Goal: Task Accomplishment & Management: Use online tool/utility

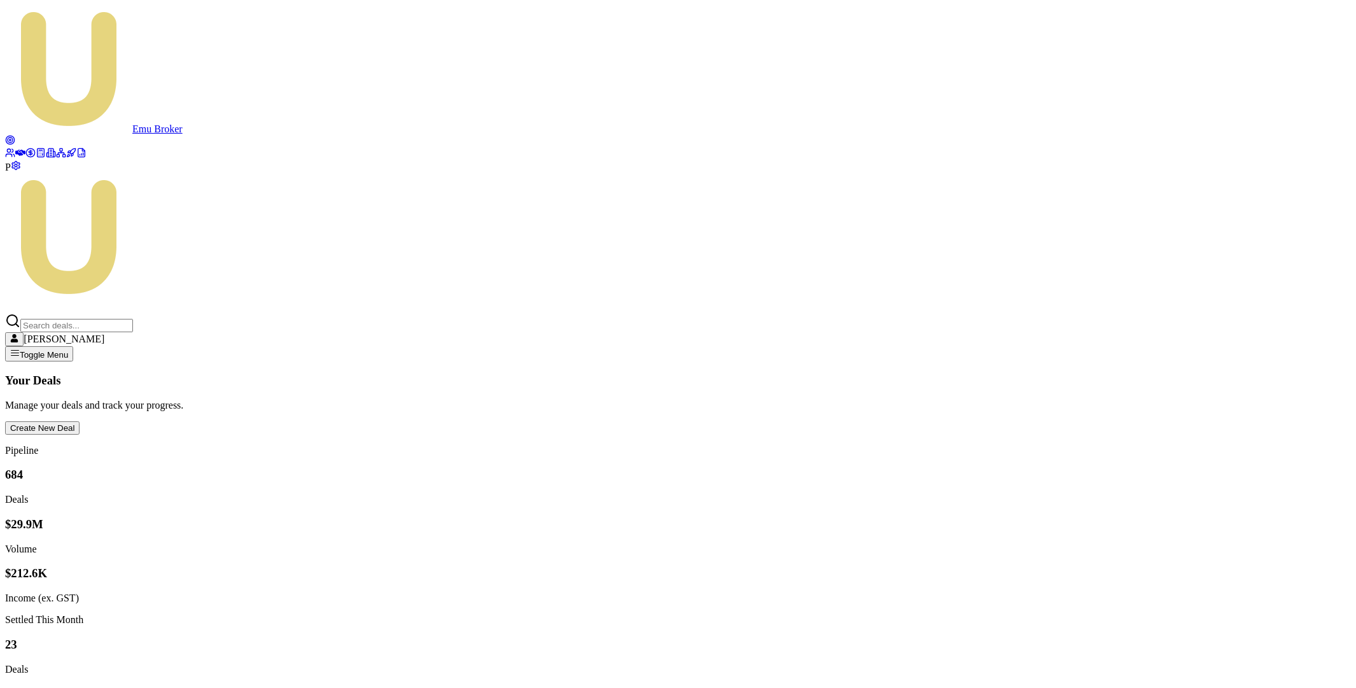
click at [76, 158] on icon at bounding box center [81, 153] width 10 height 10
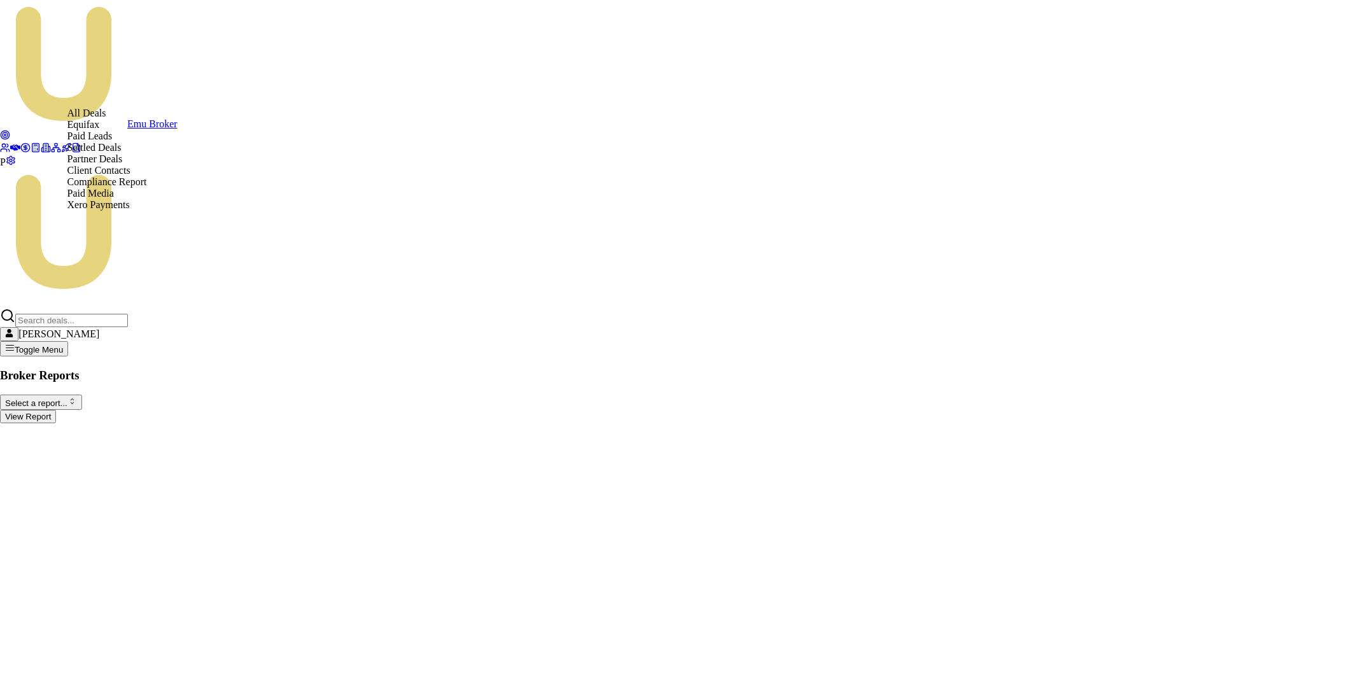
click at [163, 92] on html "Emu Broker P [PERSON_NAME] Toggle Menu Broker Reports Select a report... All De…" at bounding box center [678, 216] width 1356 height 433
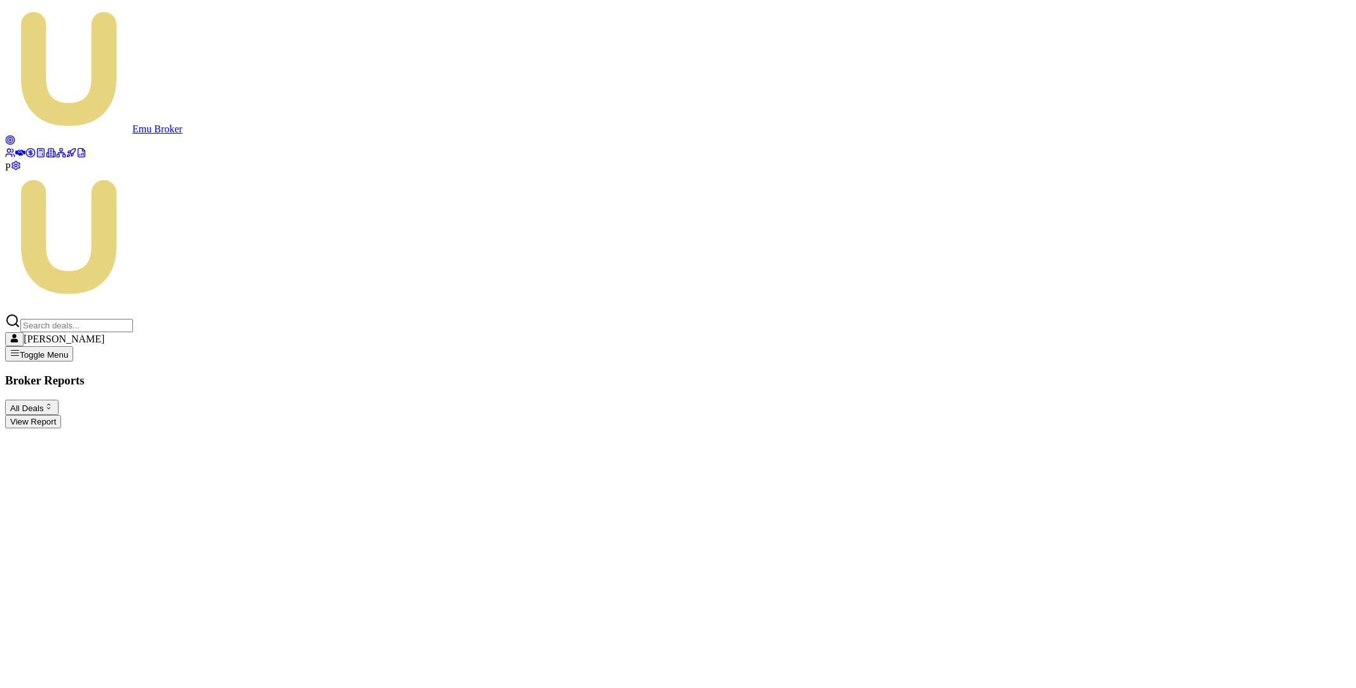
click at [61, 415] on button "View Report" at bounding box center [33, 421] width 56 height 13
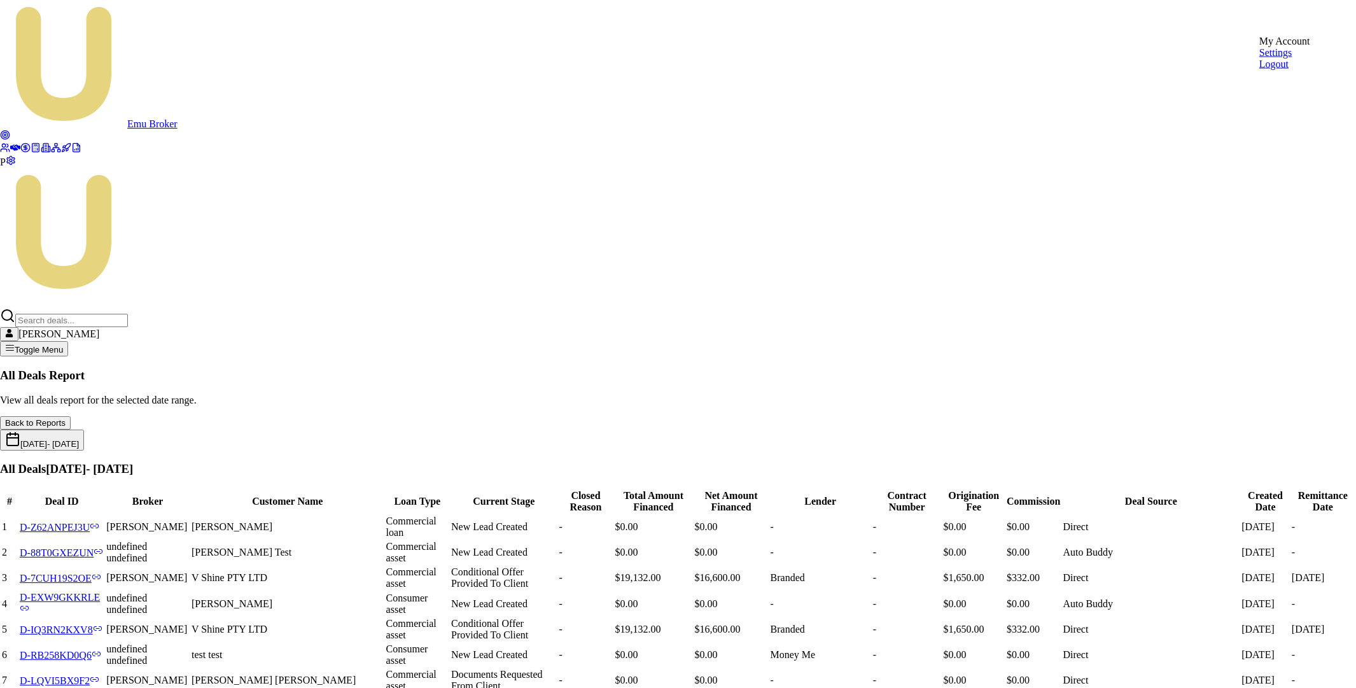
click at [1272, 70] on div "Logout" at bounding box center [1284, 64] width 51 height 11
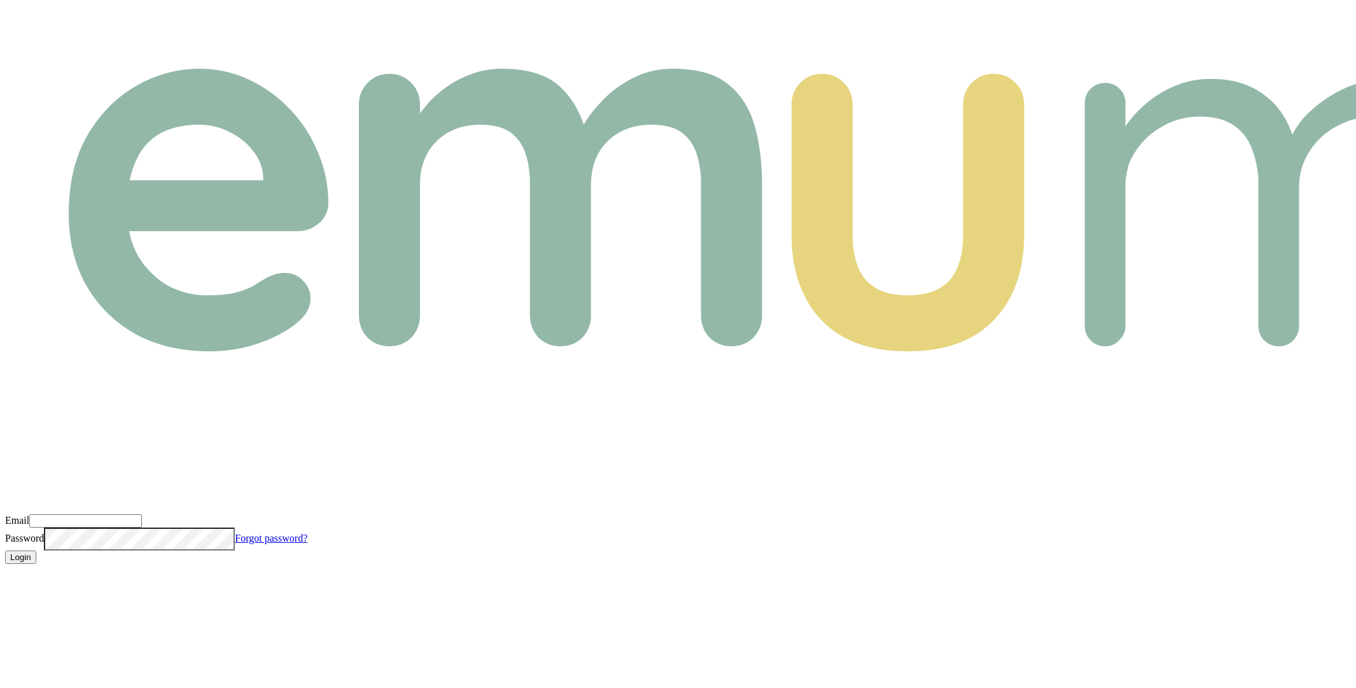
click at [142, 514] on input "Email" at bounding box center [85, 520] width 113 height 13
type input "m+broker@emumoney.com.au"
click at [5, 574] on com-1password-button at bounding box center [5, 574] width 0 height 0
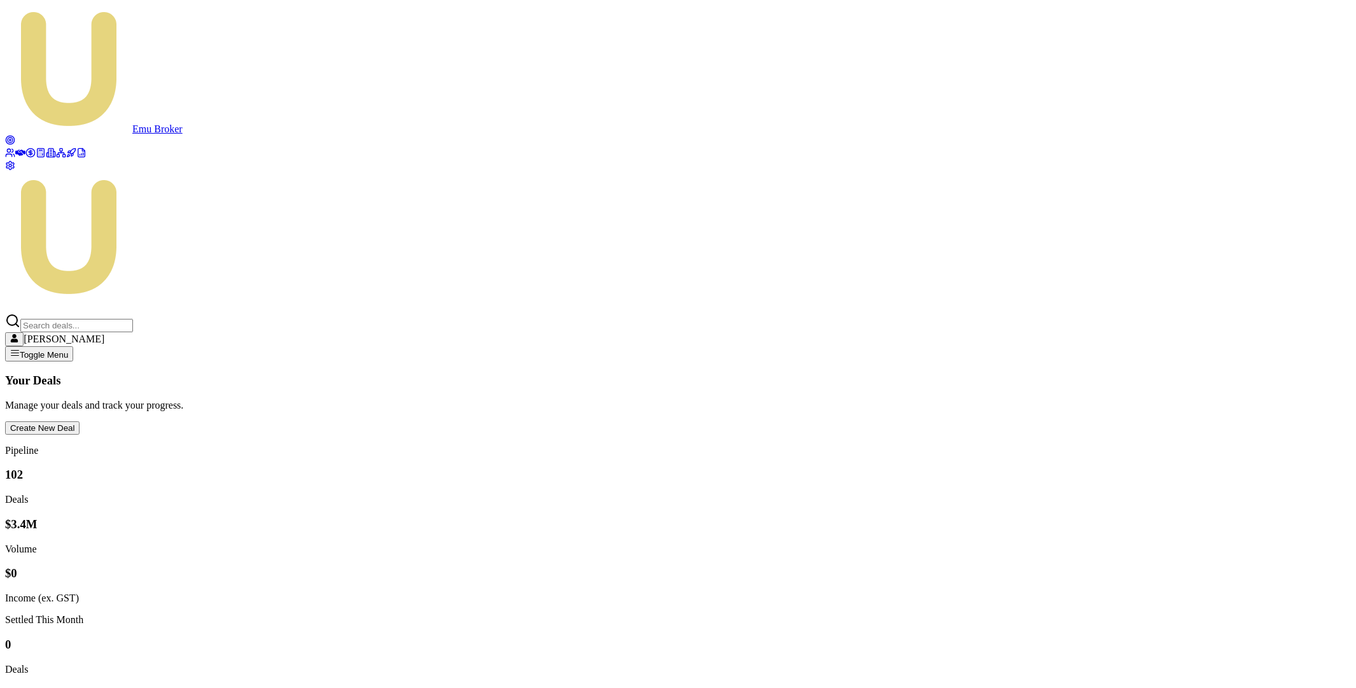
click at [76, 160] on link at bounding box center [81, 154] width 10 height 11
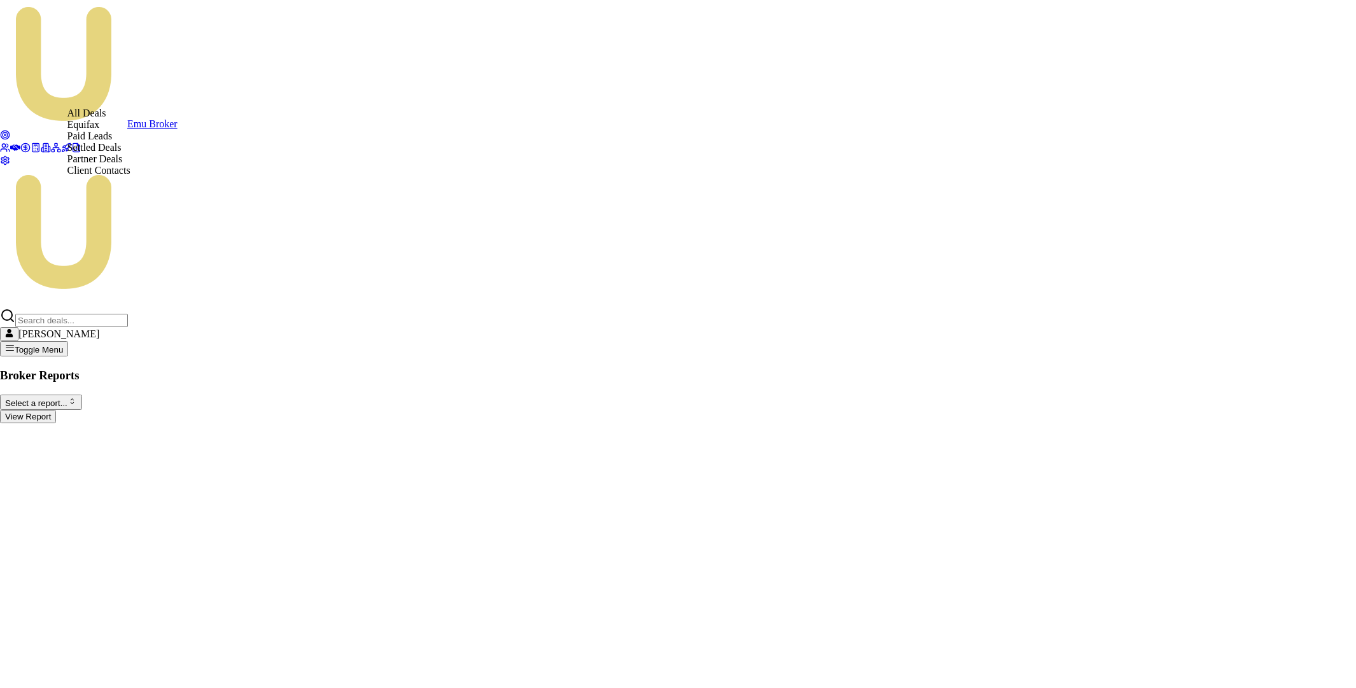
click at [169, 87] on html "Emu Broker [PERSON_NAME] Toggle Menu Broker Reports Select a report... All Deal…" at bounding box center [678, 216] width 1356 height 433
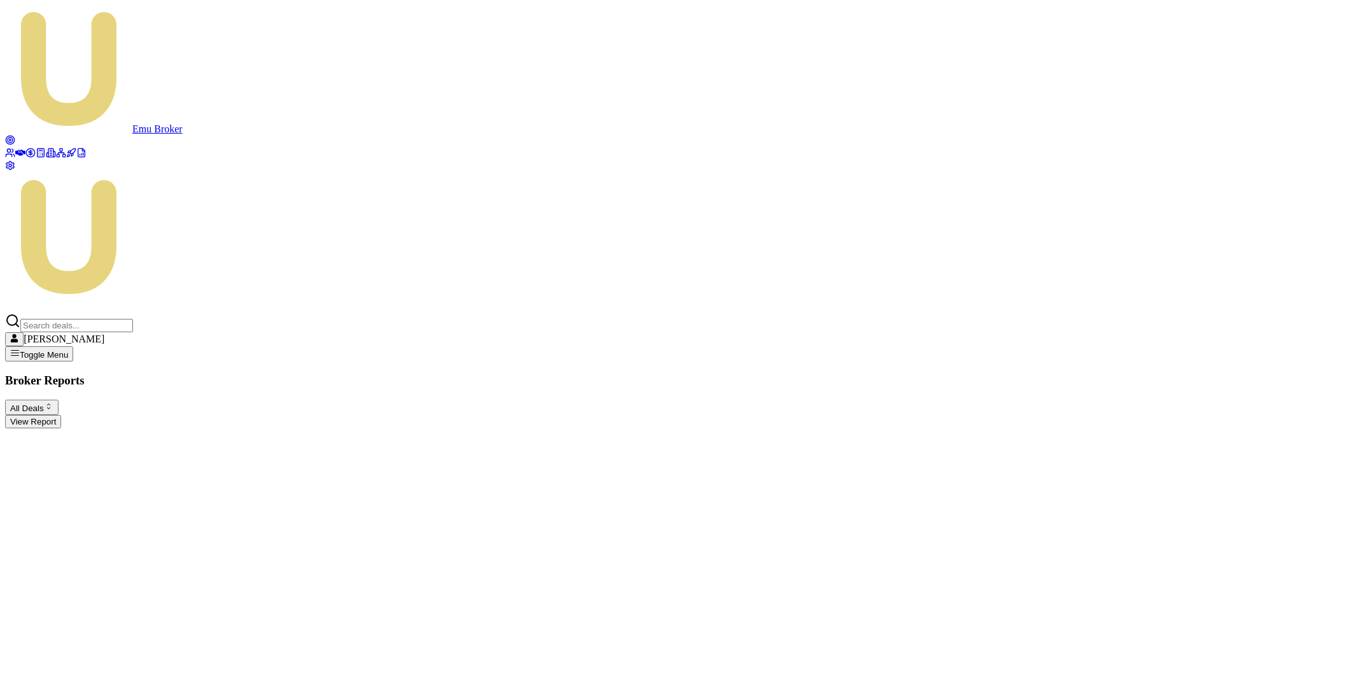
click at [61, 415] on button "View Report" at bounding box center [33, 421] width 56 height 13
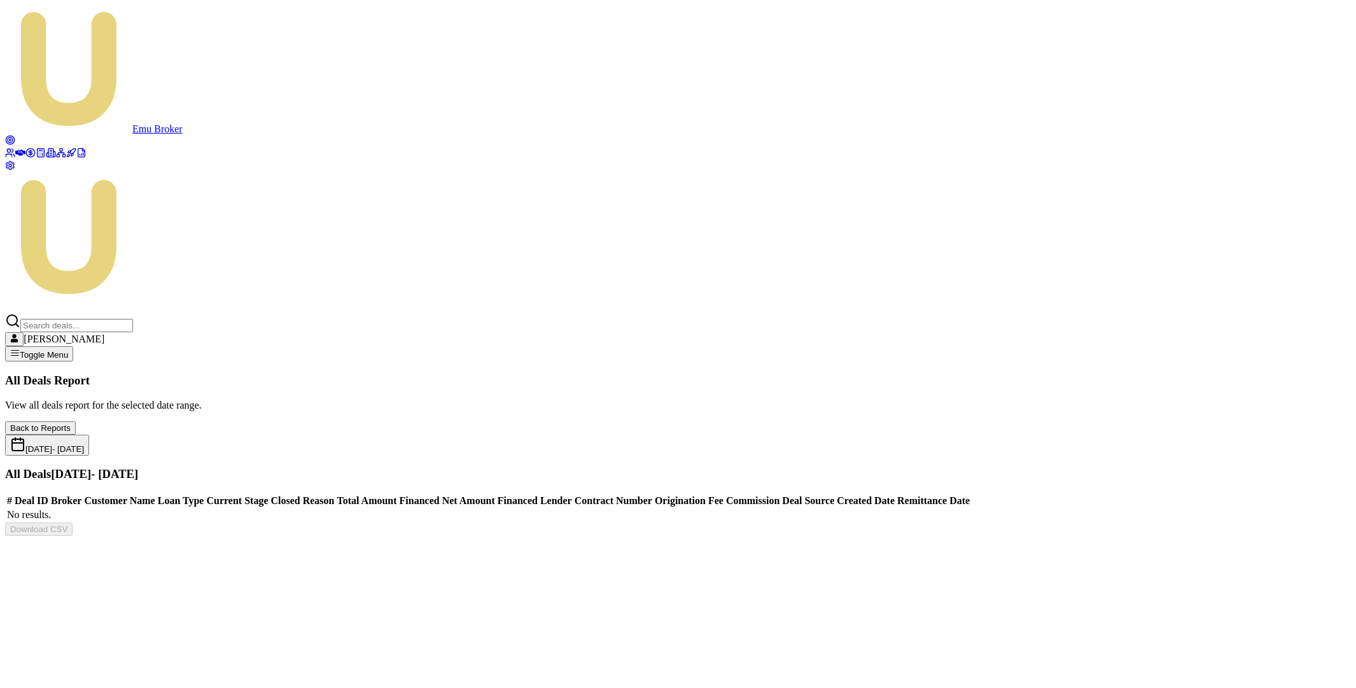
click at [89, 434] on button "Sep 01, 2025 - Sep 30, 2025" at bounding box center [47, 444] width 84 height 21
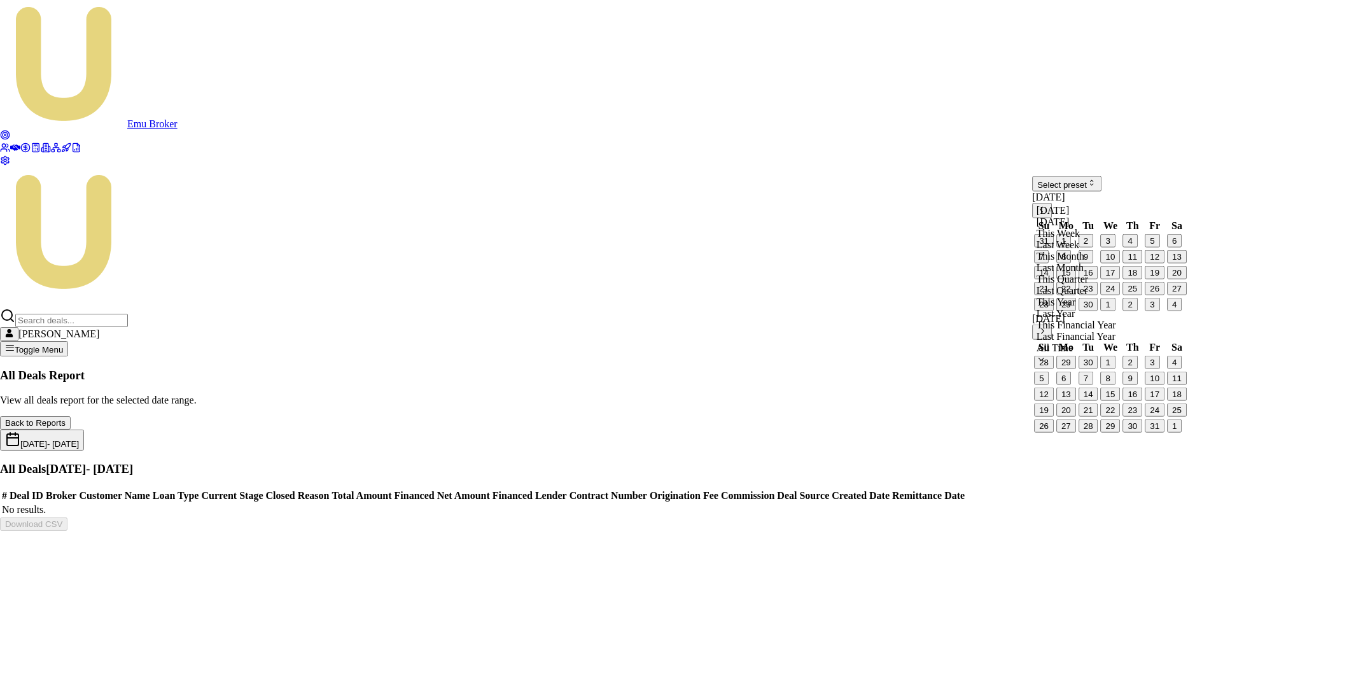
click at [1111, 197] on html "Emu Broker Matt Burn Toggle Menu All Deals Report View all deals report for the…" at bounding box center [678, 270] width 1356 height 541
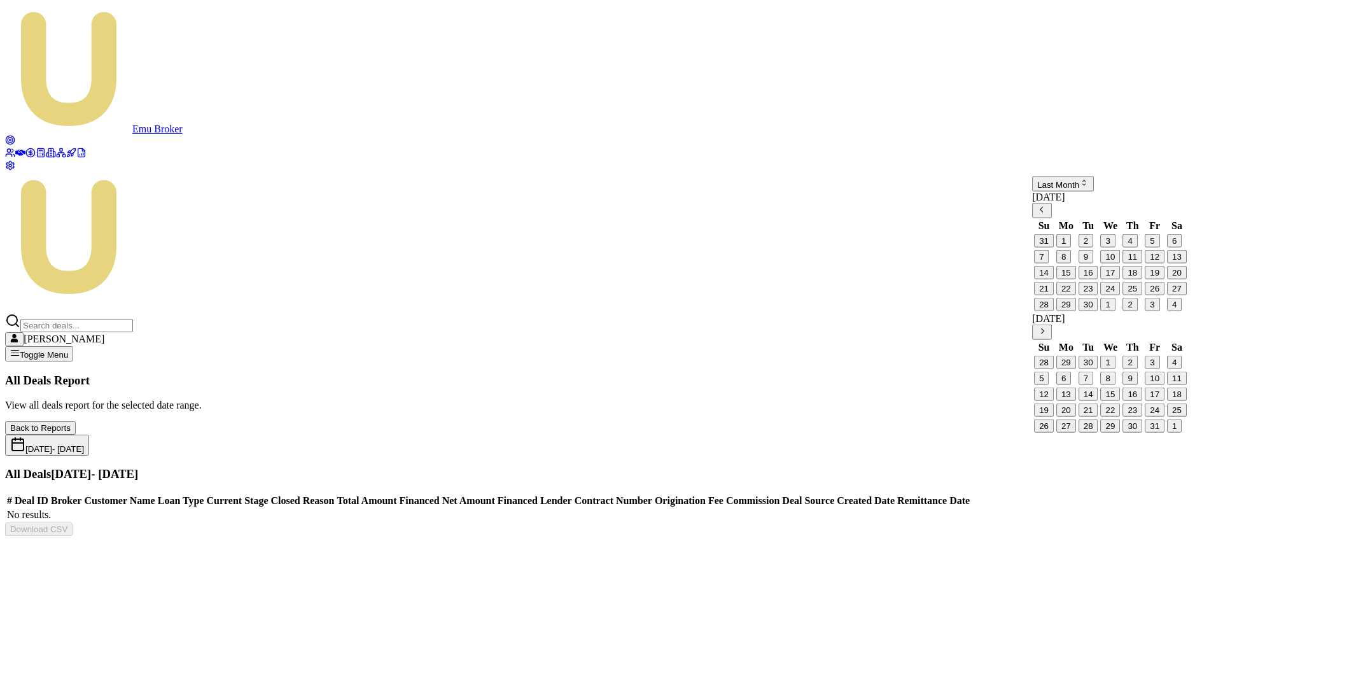
click at [1069, 434] on div "Aug 01, 2025 - Aug 31, 2025" at bounding box center [677, 444] width 1345 height 21
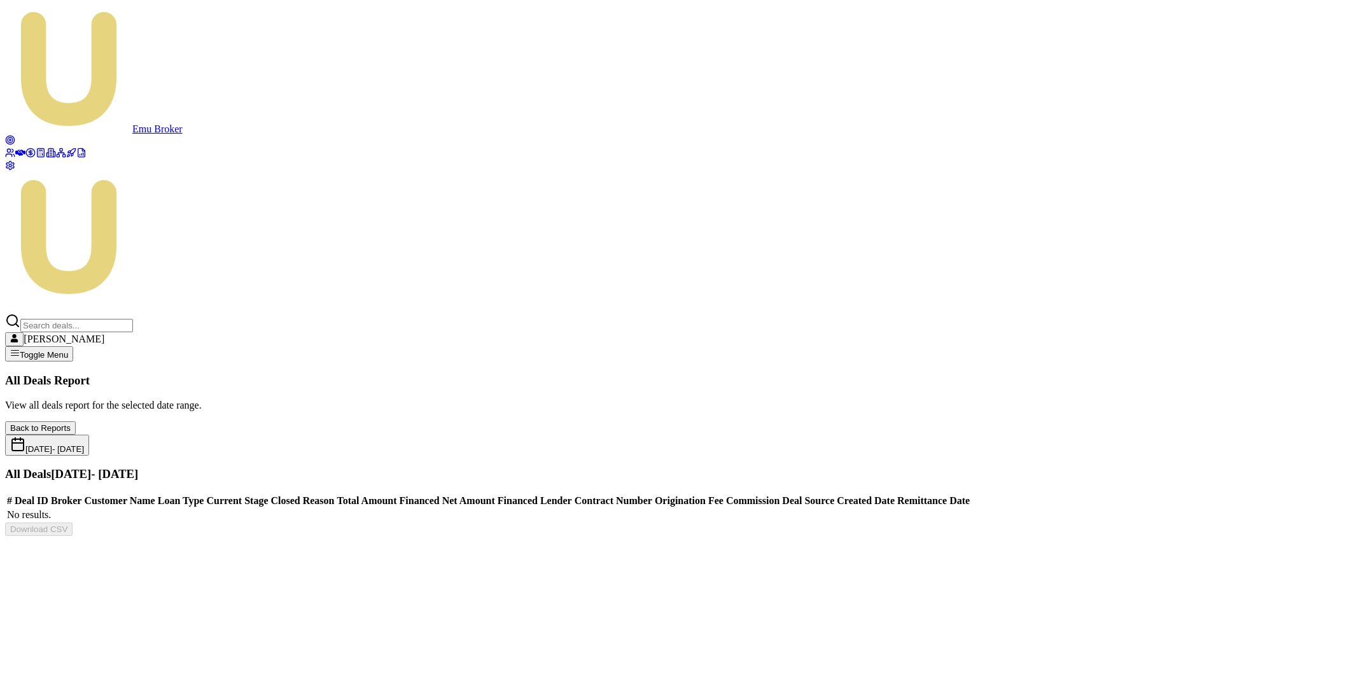
click at [89, 434] on button "Aug 01, 2025 - Aug 31, 2025" at bounding box center [47, 444] width 84 height 21
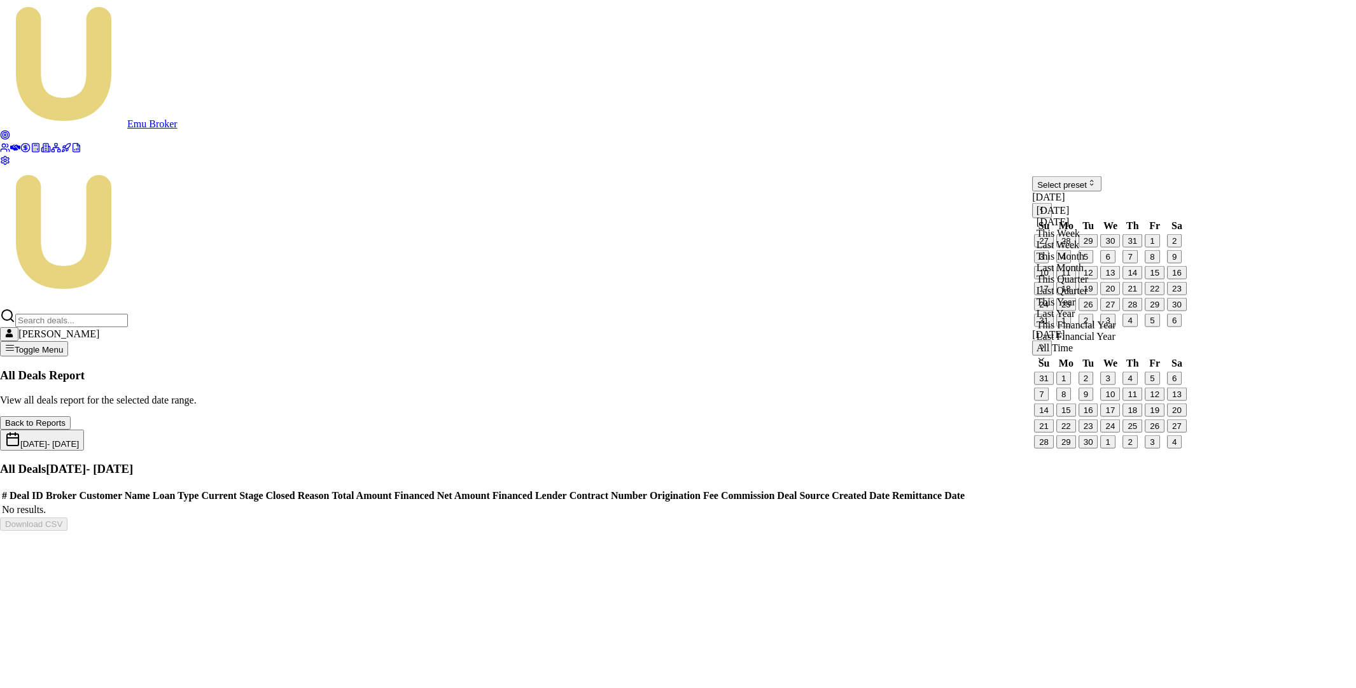
click at [1146, 194] on html "Emu Broker Matt Burn Toggle Menu All Deals Report View all deals report for the…" at bounding box center [678, 270] width 1356 height 541
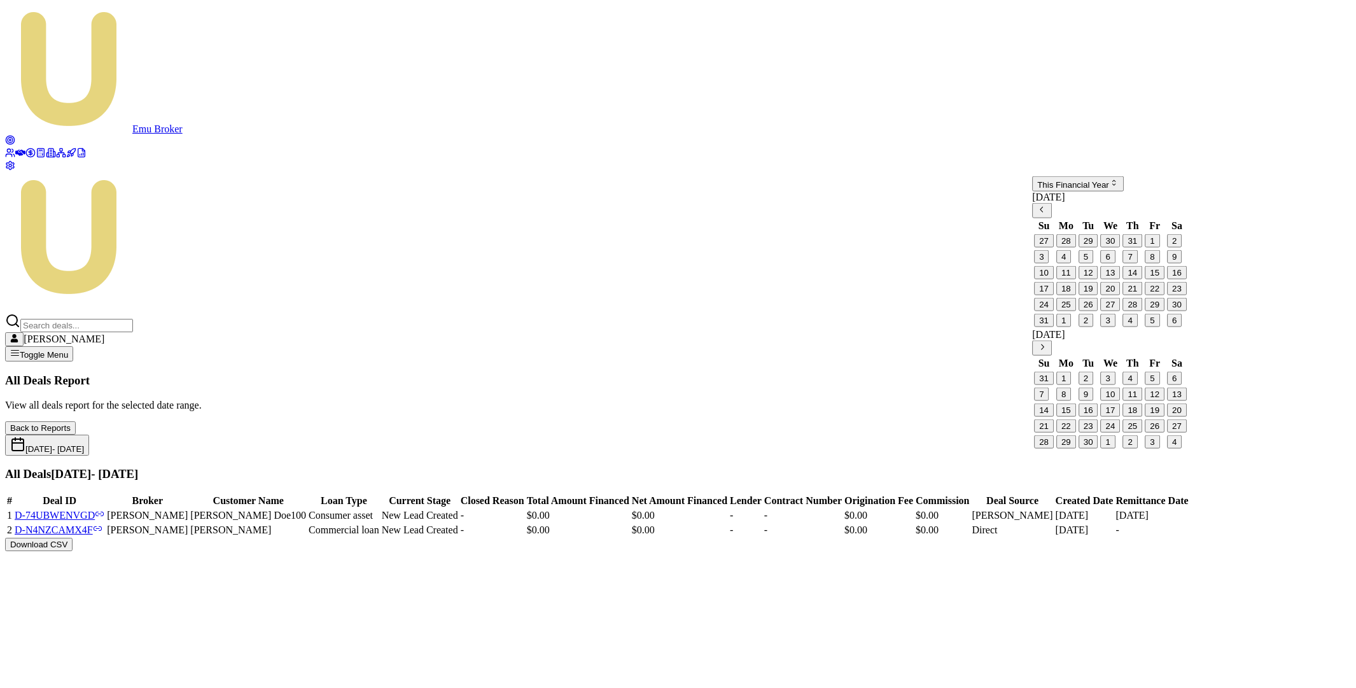
click at [957, 409] on div "Emu Broker Matt Burn Toggle Menu All Deals Report View all deals report for the…" at bounding box center [677, 278] width 1345 height 546
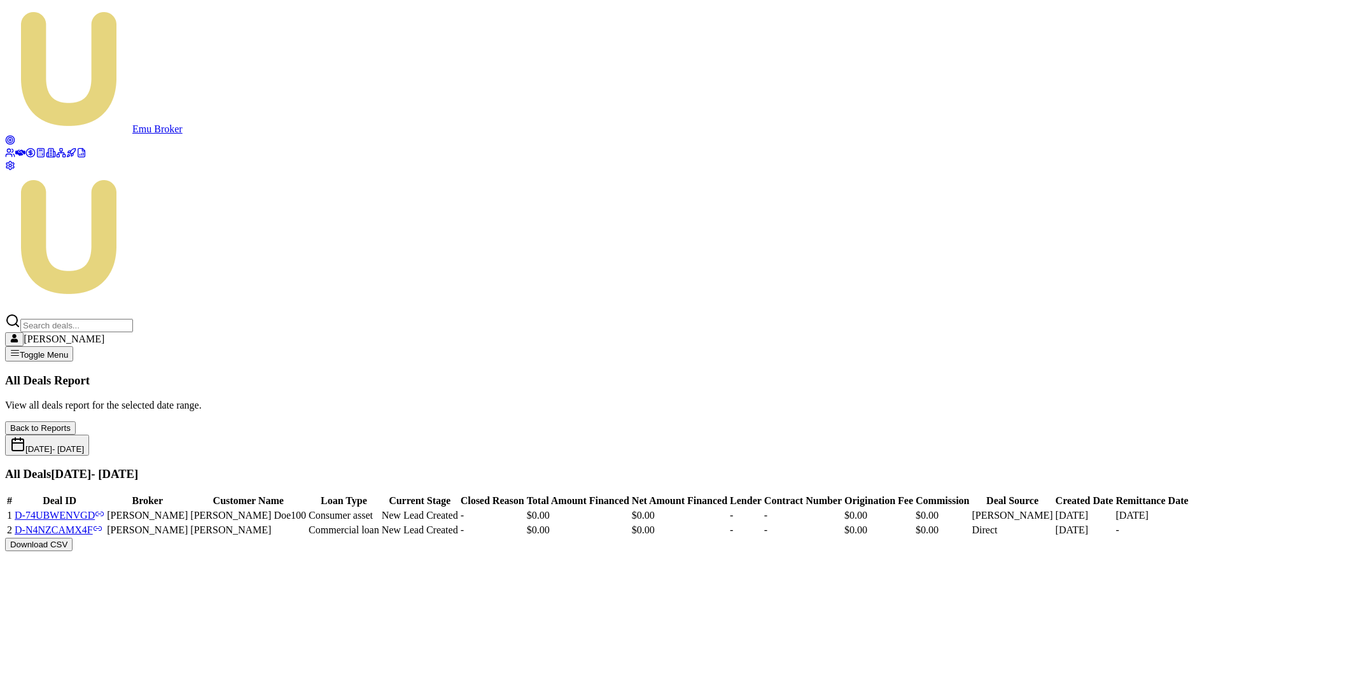
click at [1225, 373] on div "All Deals Report View all deals report for the selected date range. Back to Rep…" at bounding box center [677, 461] width 1345 height 177
drag, startPoint x: 1231, startPoint y: 162, endPoint x: 1225, endPoint y: 161, distance: 6.4
click at [89, 434] on button "Jul 01, 2025 - Sep 11, 2025" at bounding box center [47, 444] width 84 height 21
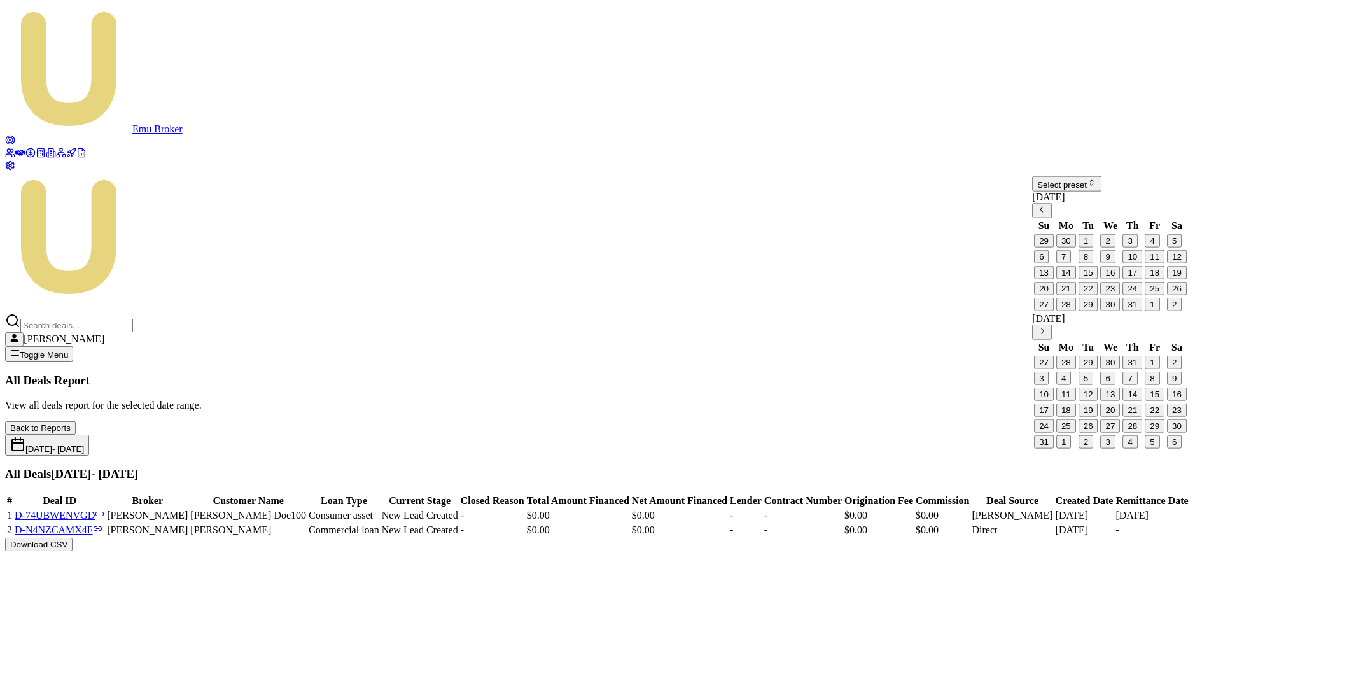
click at [1103, 197] on html "Emu Broker Matt Burn Toggle Menu All Deals Report View all deals report for the…" at bounding box center [678, 280] width 1356 height 561
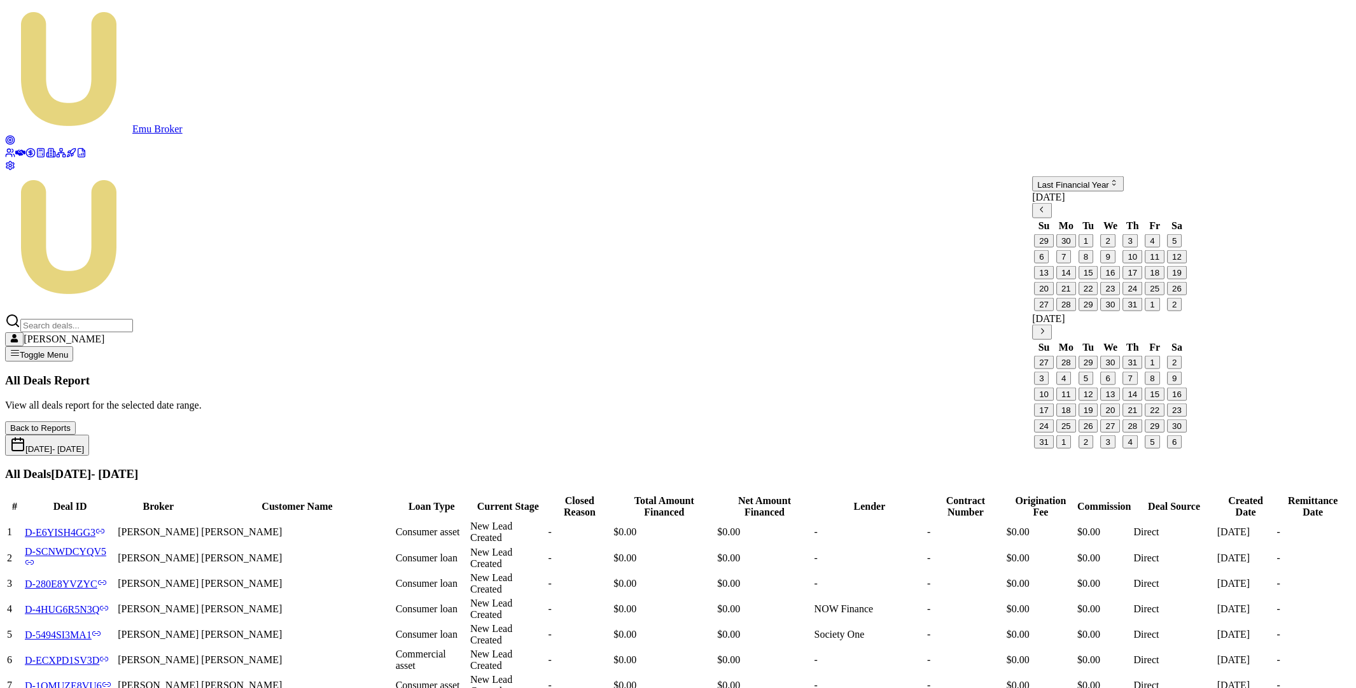
click at [913, 434] on div "Jul 01, 2024 - Jun 30, 2025" at bounding box center [677, 444] width 1345 height 21
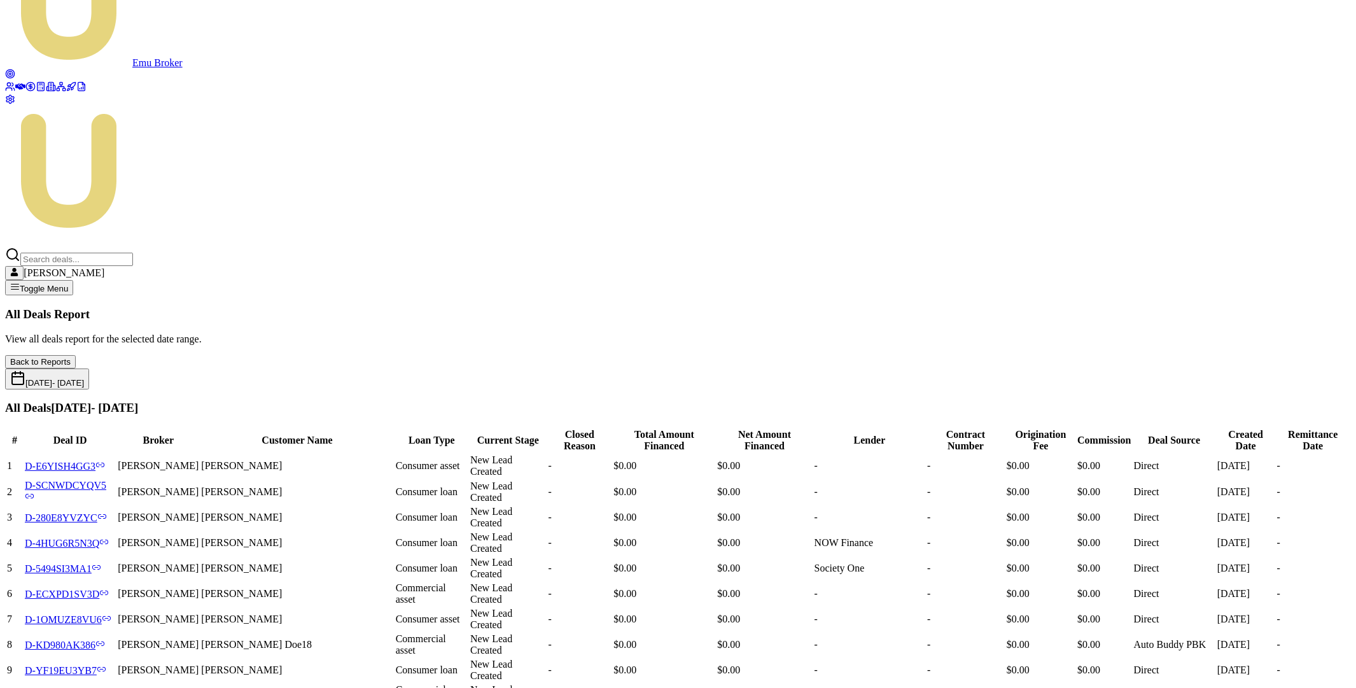
scroll to position [0, 0]
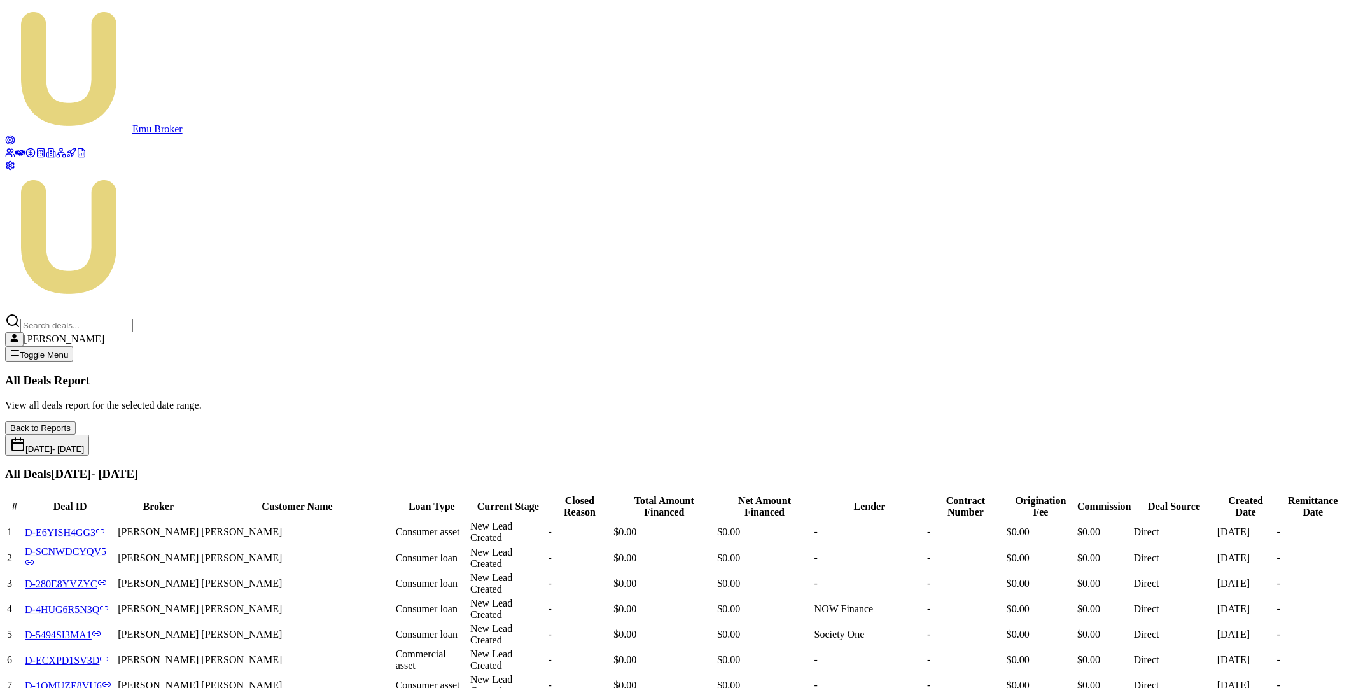
click at [89, 434] on button "Jul 01, 2024 - Jun 30, 2025" at bounding box center [47, 444] width 84 height 21
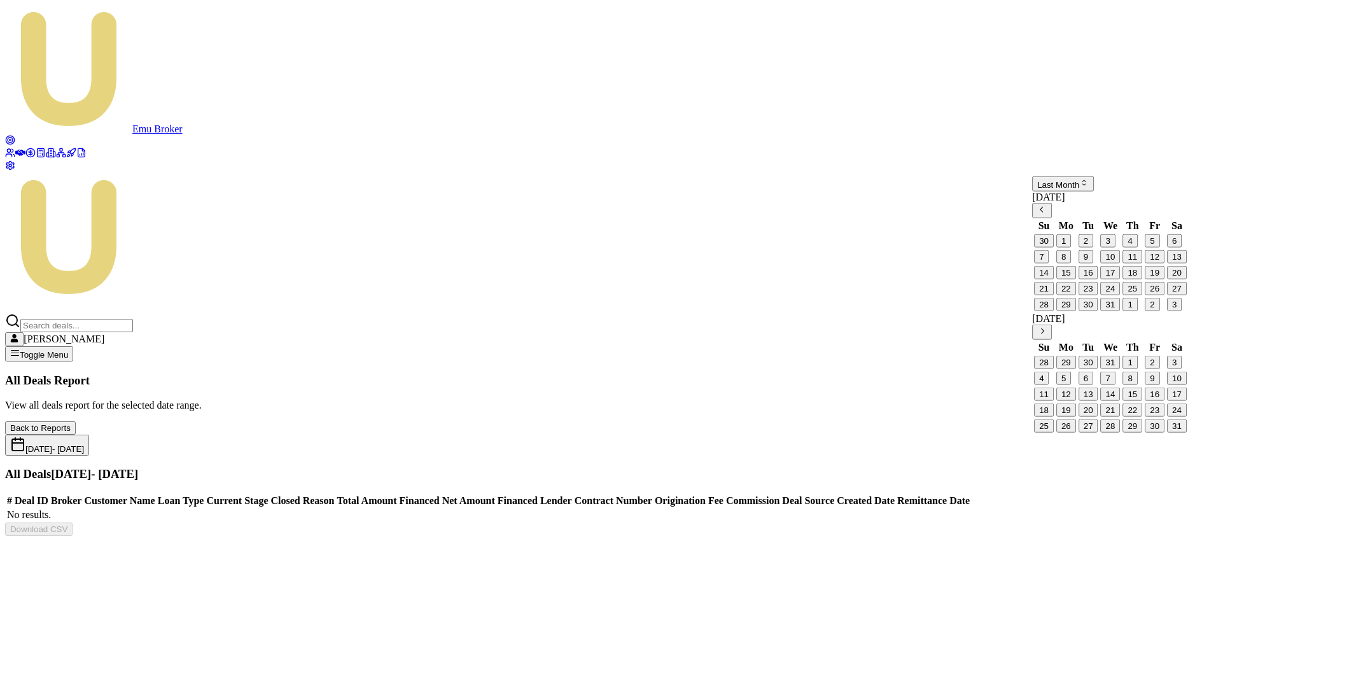
click at [1137, 200] on html "Emu Broker Matt Burn Toggle Menu All Deals Report View all deals report for the…" at bounding box center [678, 273] width 1356 height 546
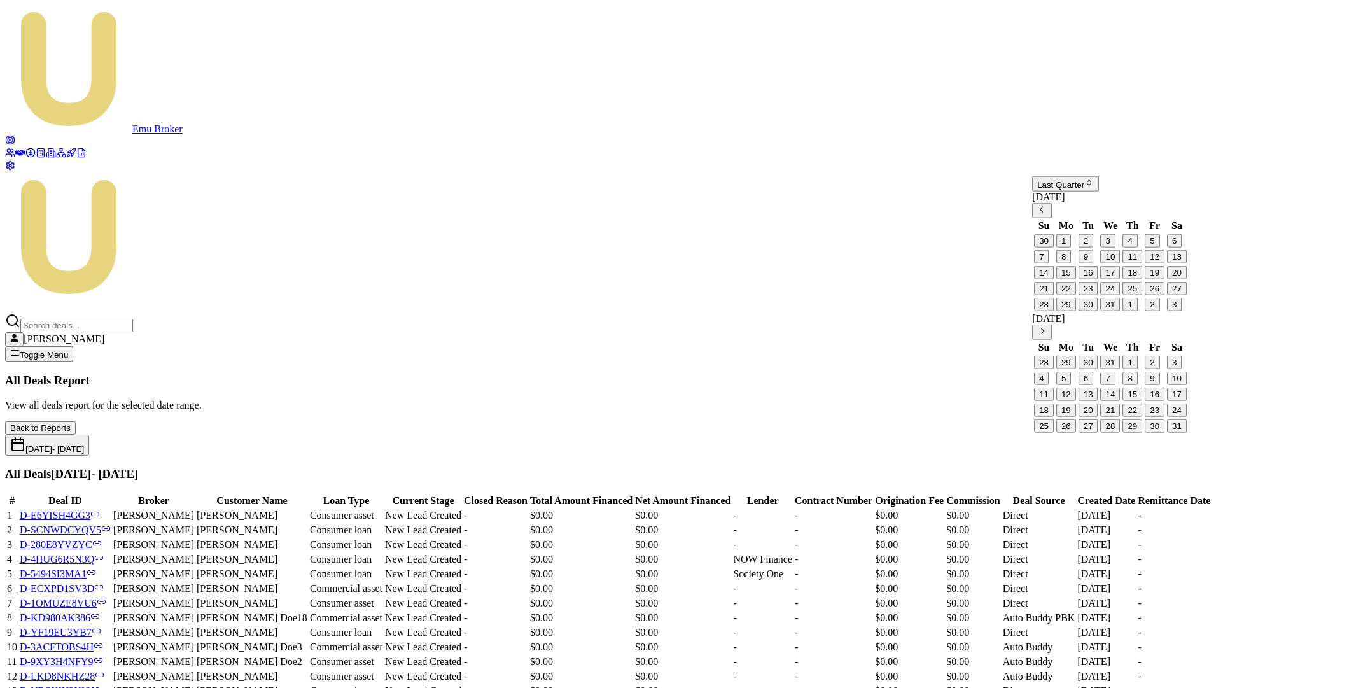
click at [802, 434] on div "Apr 01, 2025 - Jun 30, 2025" at bounding box center [677, 444] width 1345 height 21
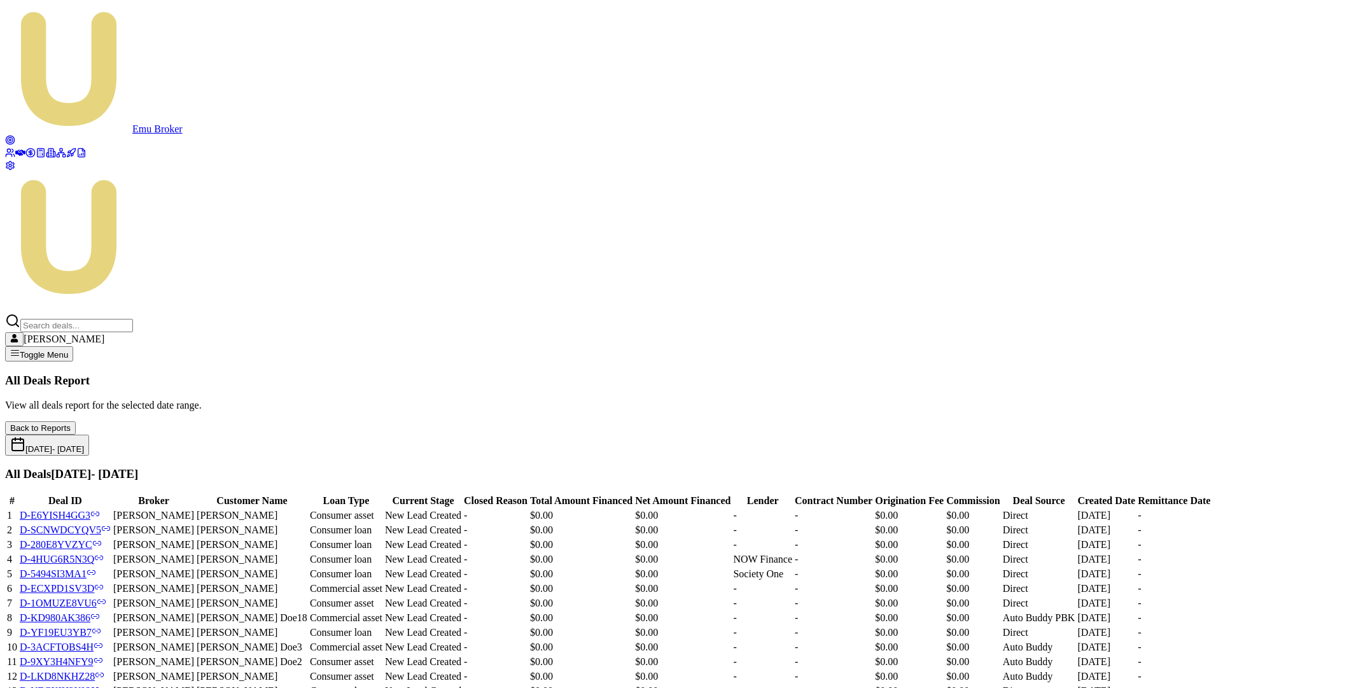
click at [76, 421] on button "Back to Reports" at bounding box center [40, 427] width 71 height 13
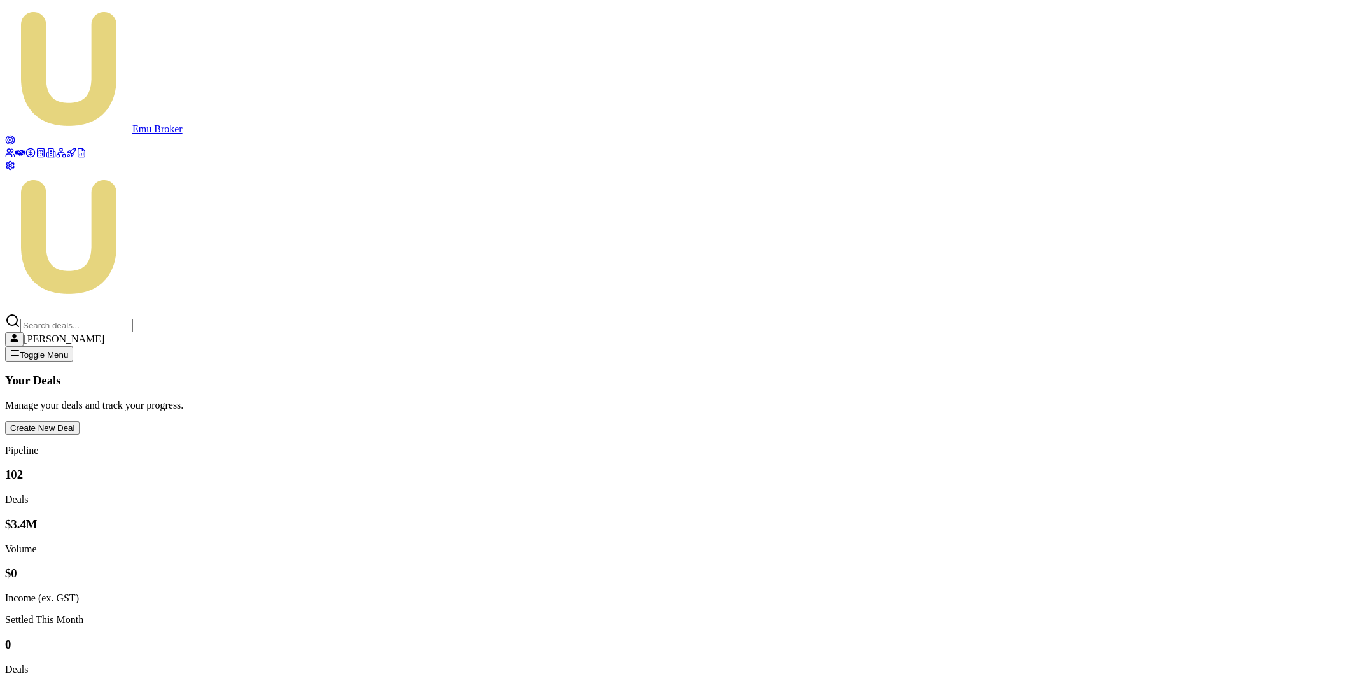
click at [76, 158] on icon at bounding box center [81, 153] width 10 height 10
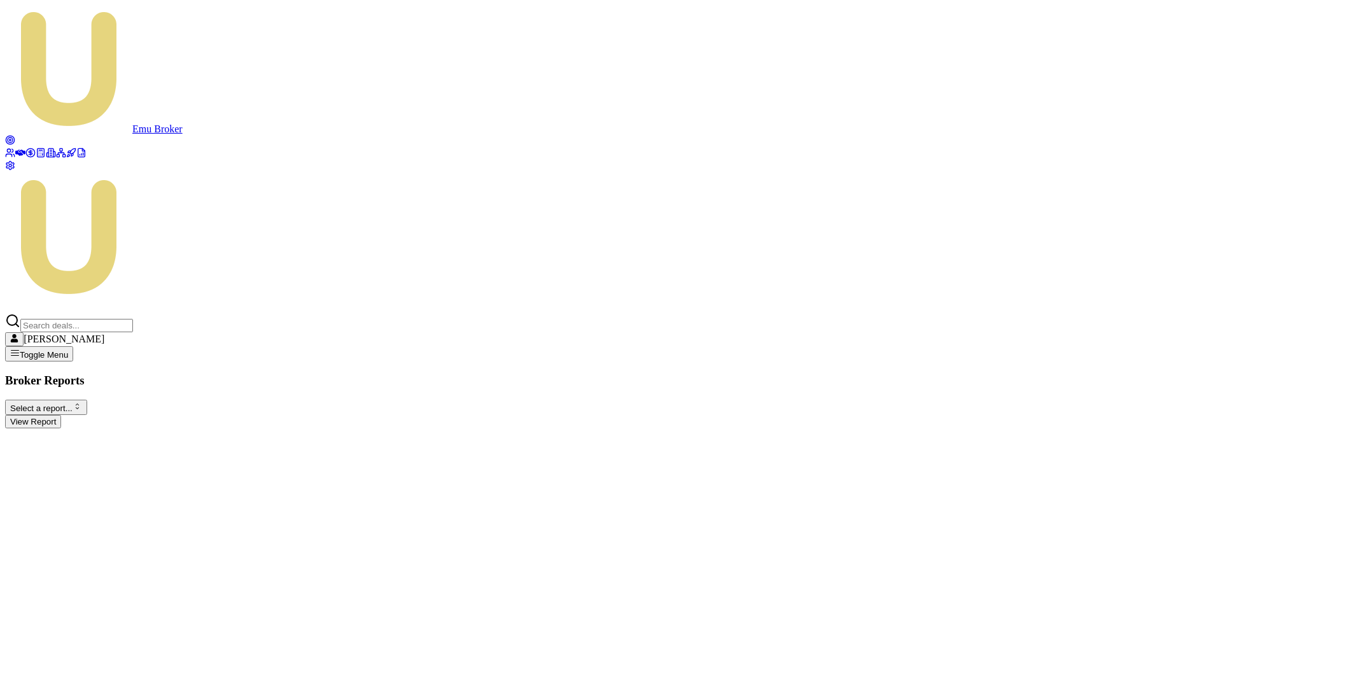
click at [218, 99] on html "Emu Broker Matt Burn Toggle Menu Broker Reports Select a report... All Deals Eq…" at bounding box center [678, 219] width 1356 height 438
click at [61, 415] on button "View Report" at bounding box center [33, 421] width 56 height 13
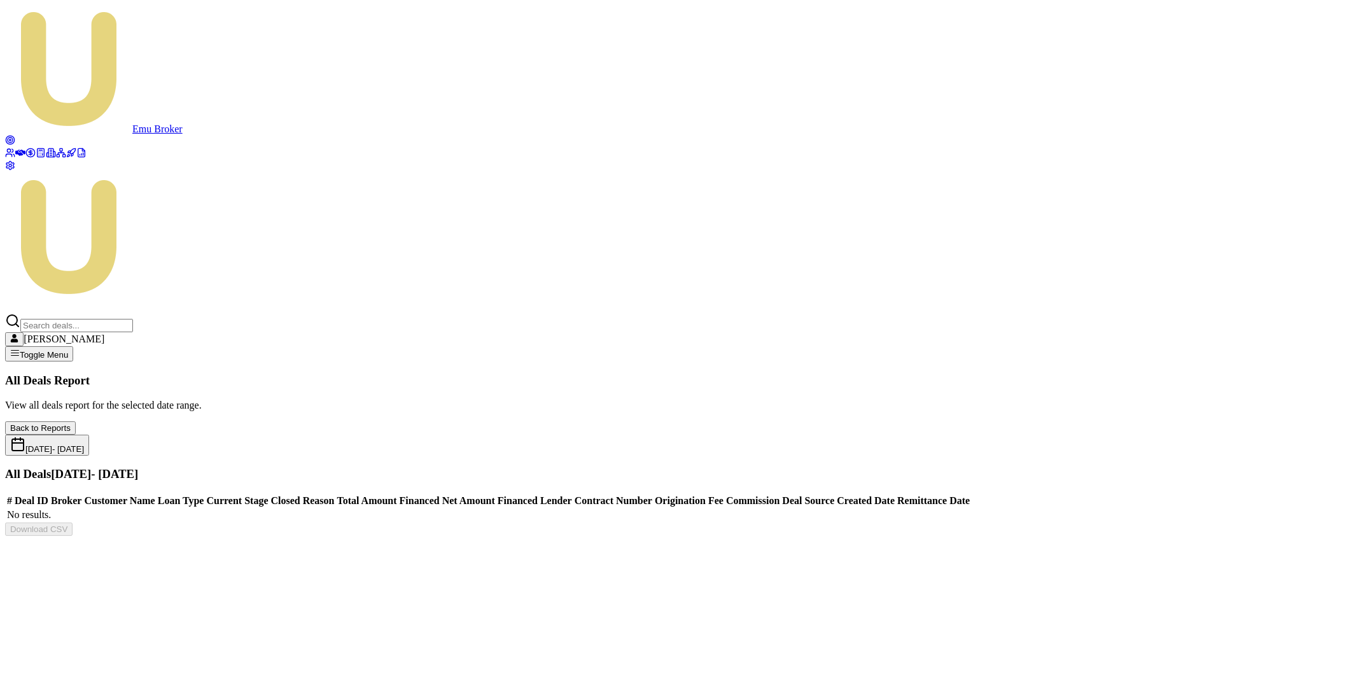
click at [89, 434] on button "Sep 01, 2025 - Sep 30, 2025" at bounding box center [47, 444] width 84 height 21
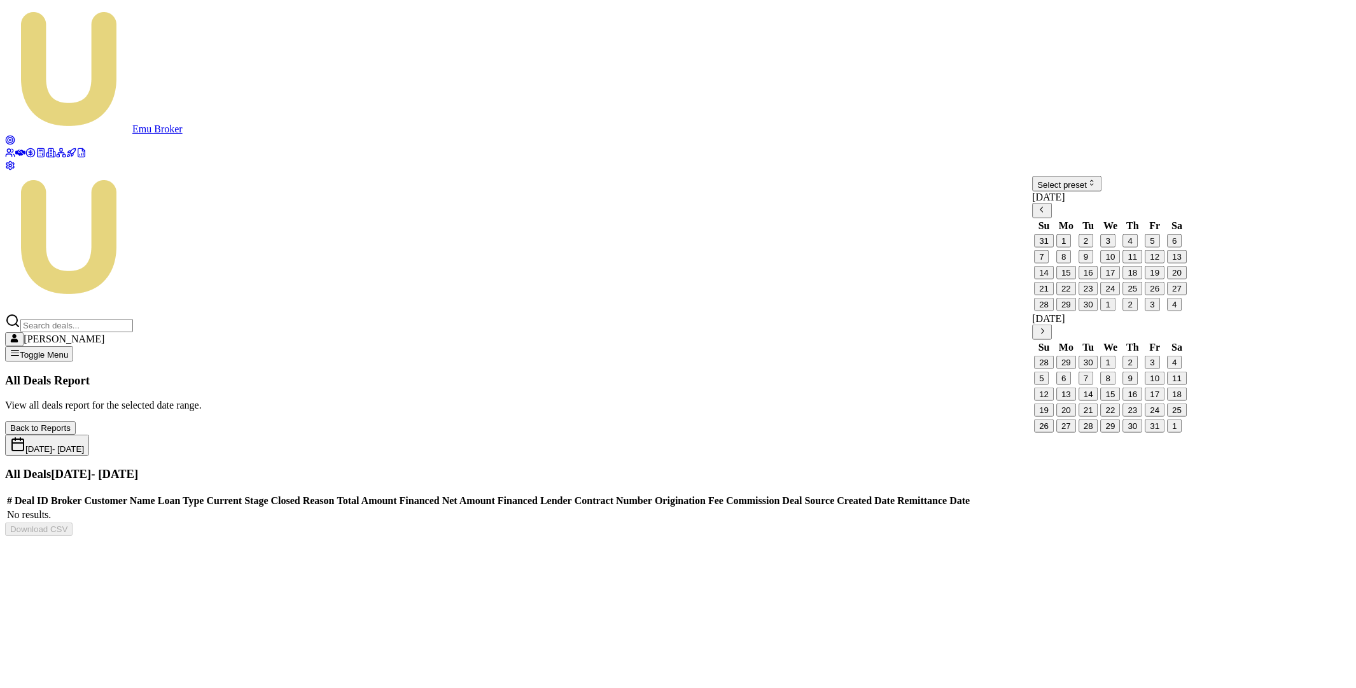
click at [1130, 193] on html "Emu Broker Matt Burn Toggle Menu All Deals Report View all deals report for the…" at bounding box center [678, 273] width 1356 height 546
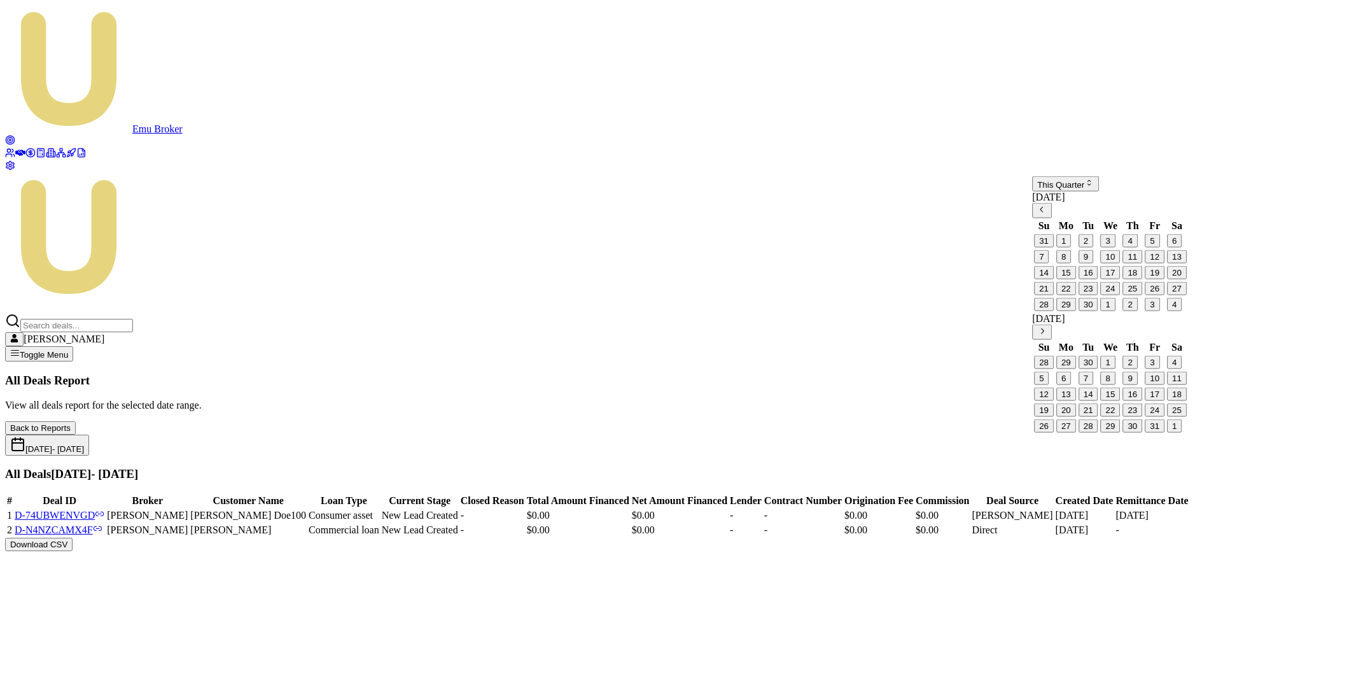
click at [919, 434] on div "Jul 01, 2025 - Sep 30, 2025" at bounding box center [677, 444] width 1345 height 21
